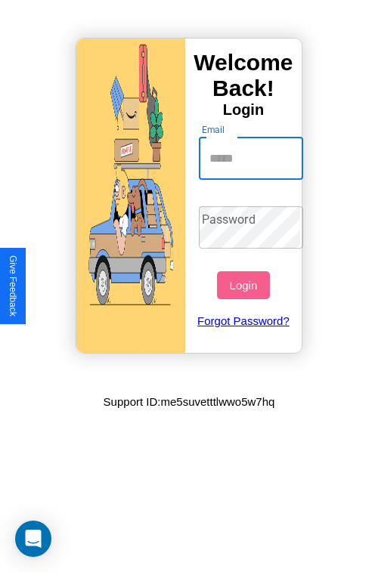
click at [252, 158] on input "Email" at bounding box center [251, 159] width 105 height 42
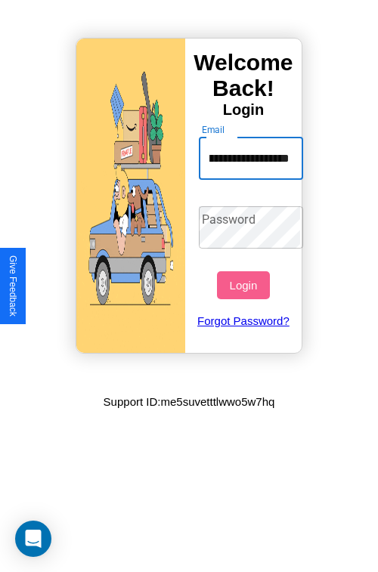
scroll to position [0, 74]
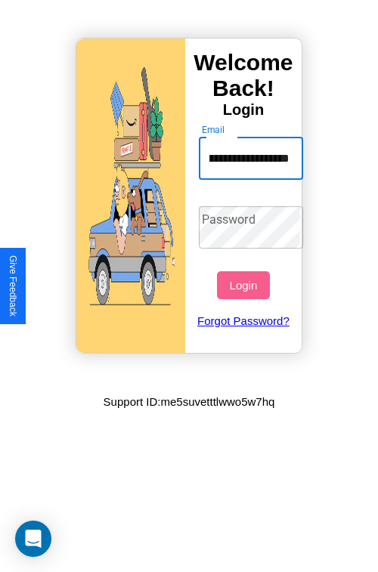
type input "**********"
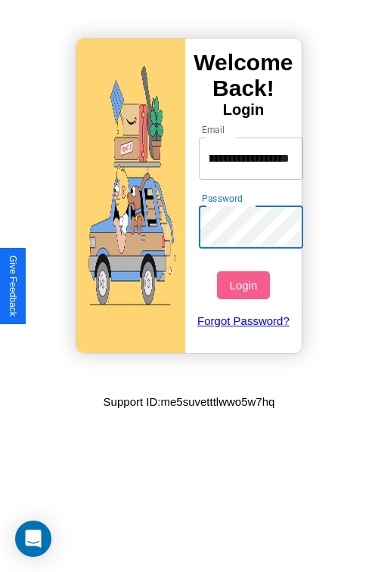
scroll to position [0, 0]
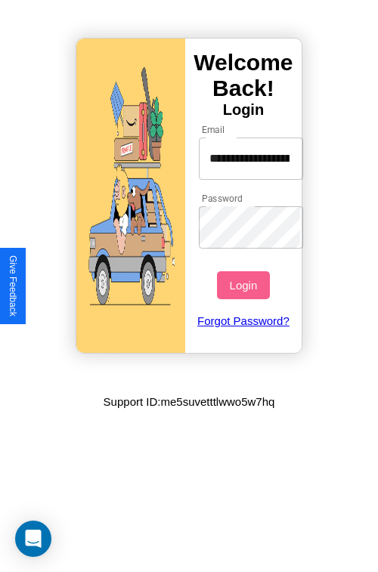
click at [245, 285] on button "Login" at bounding box center [243, 285] width 52 height 28
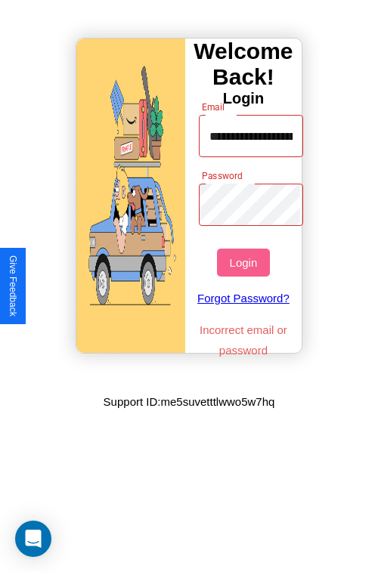
click at [245, 262] on button "Login" at bounding box center [243, 263] width 52 height 28
